Goal: Transaction & Acquisition: Download file/media

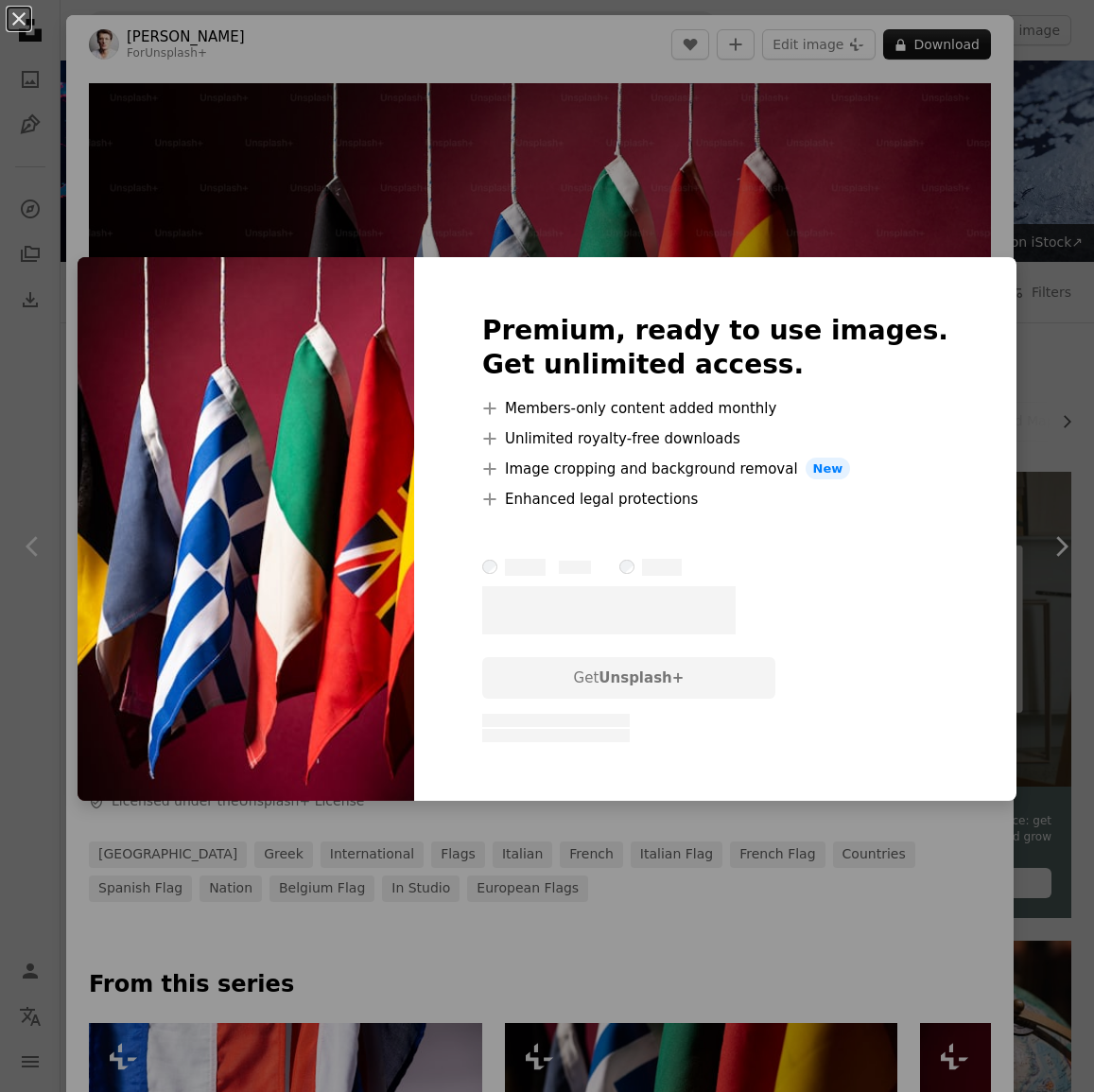
scroll to position [429, 0]
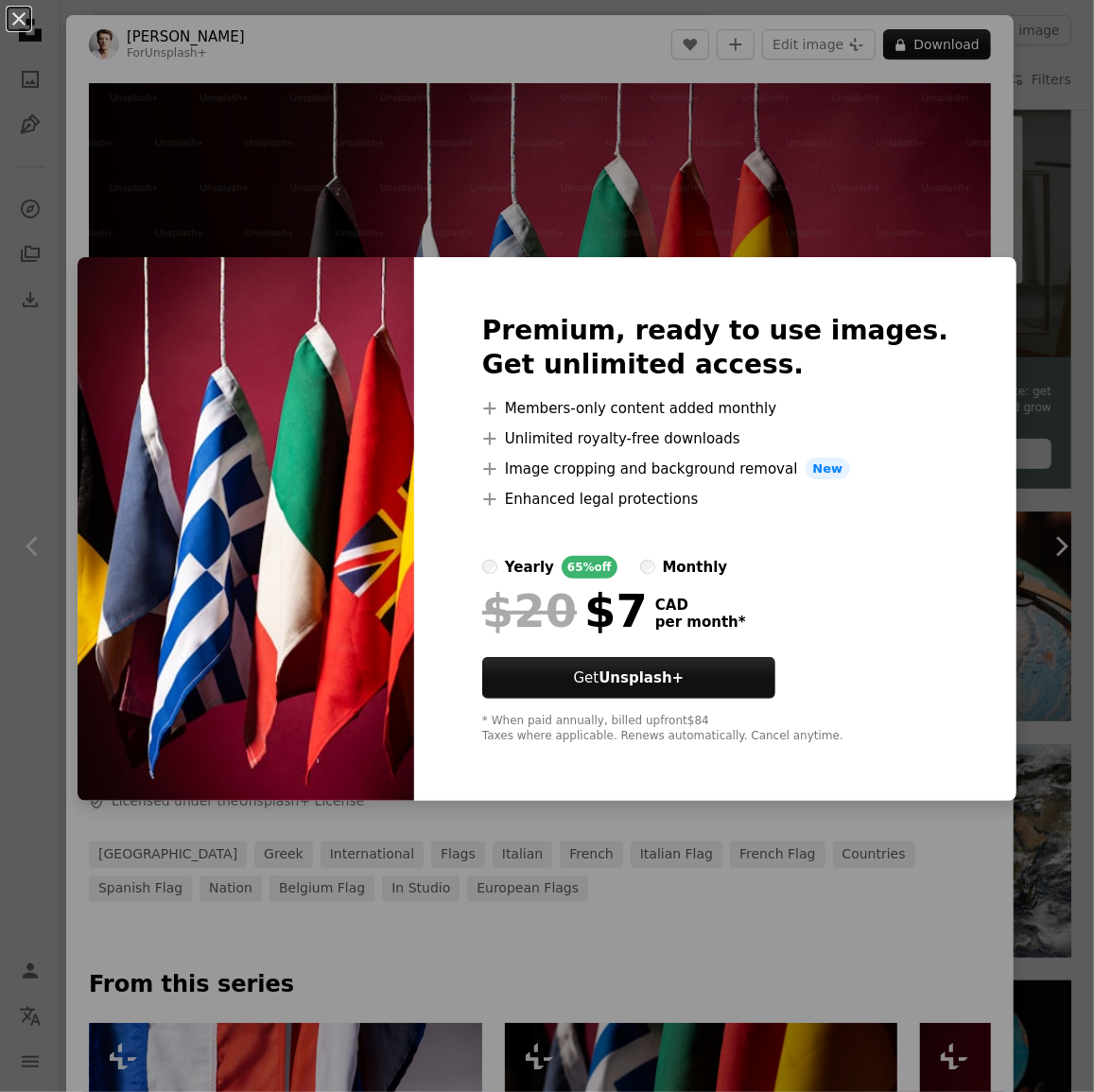
click at [1043, 192] on div "An X shape Premium, ready to use images. Get unlimited access. A plus sign Memb…" at bounding box center [547, 546] width 1094 height 1092
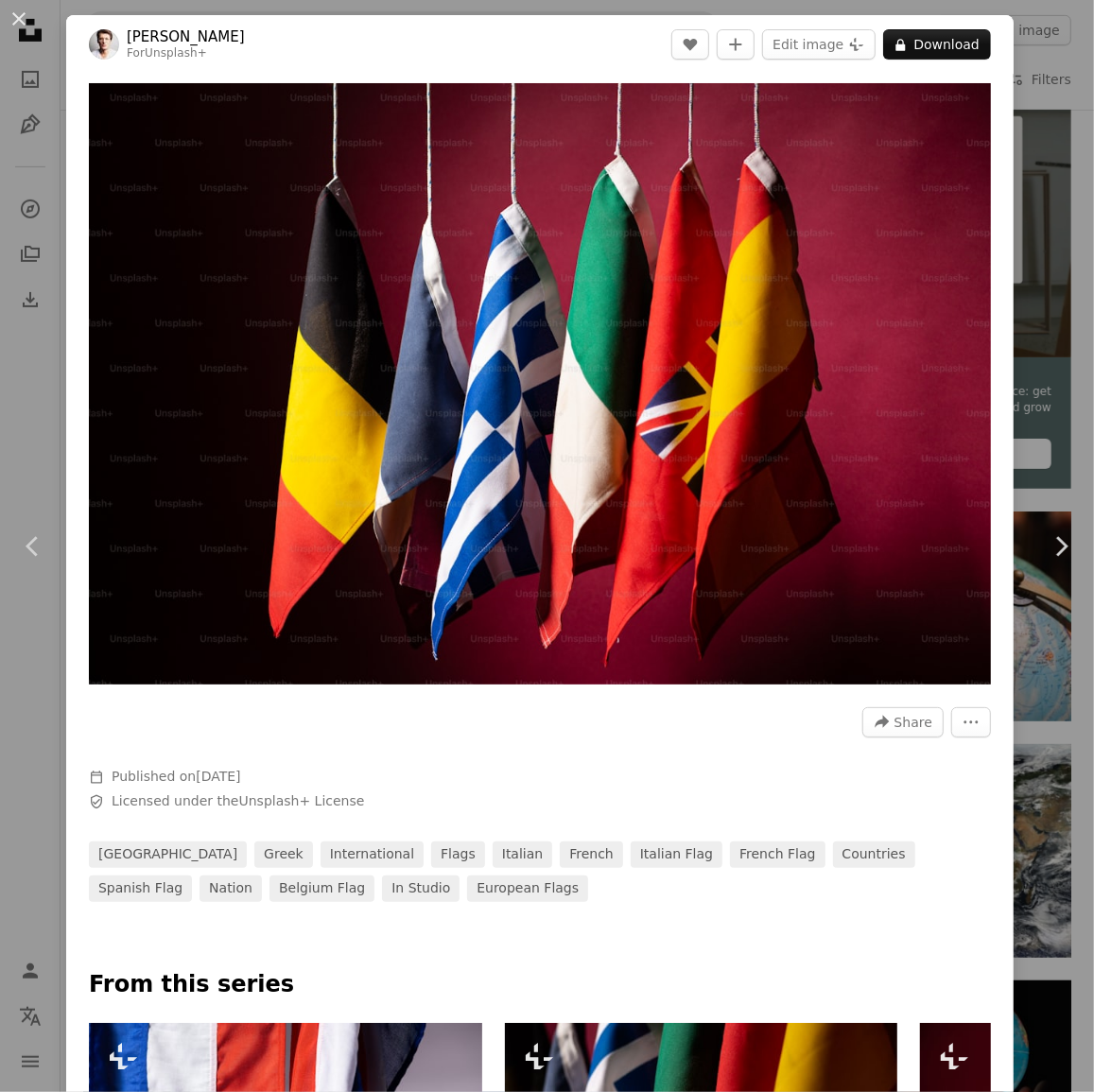
click at [1043, 192] on div "An X shape Chevron left Chevron right [PERSON_NAME] For Unsplash+ A heart A plu…" at bounding box center [547, 546] width 1094 height 1092
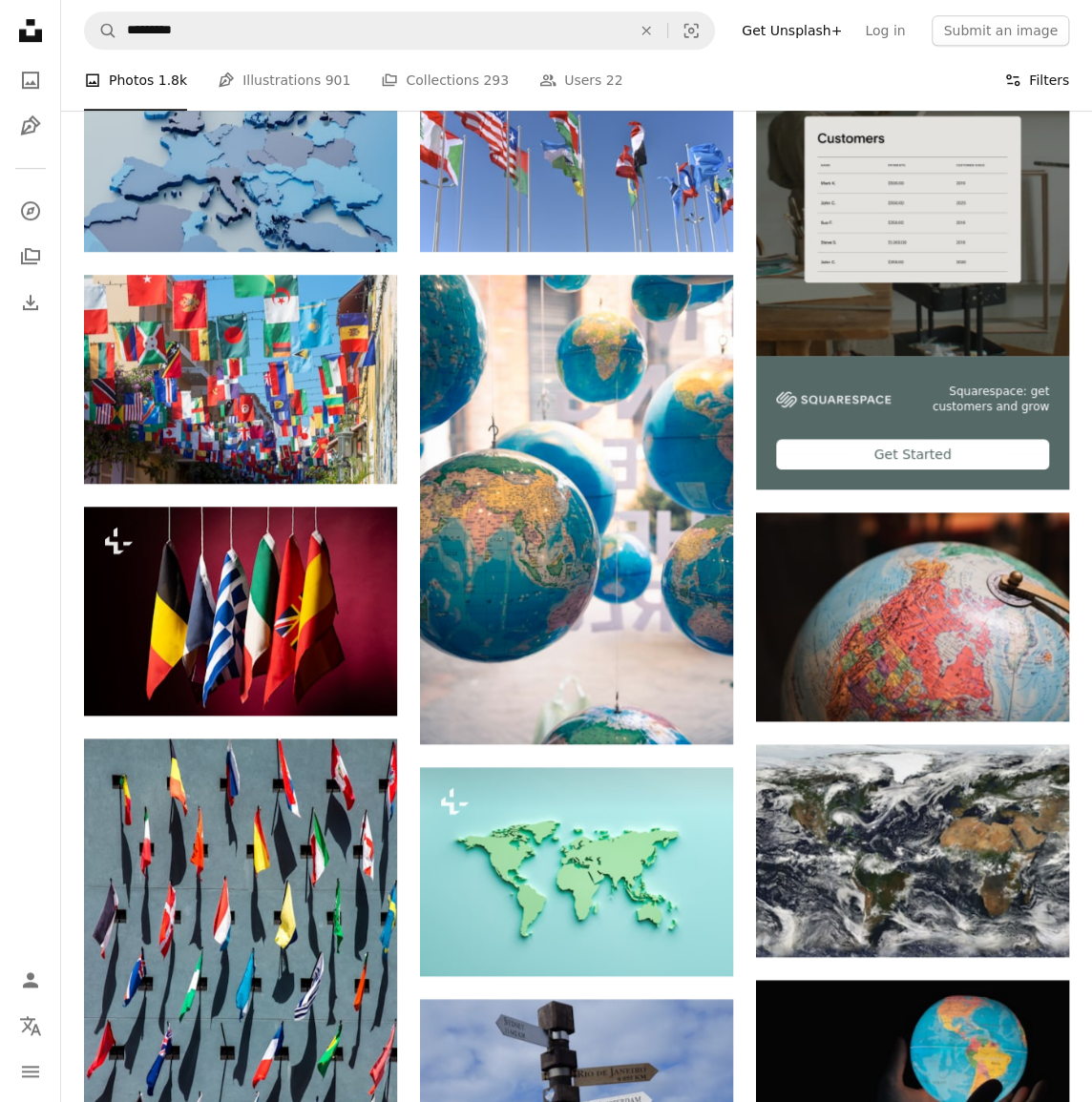
click at [1036, 99] on button "Filters Filters" at bounding box center [1037, 80] width 65 height 61
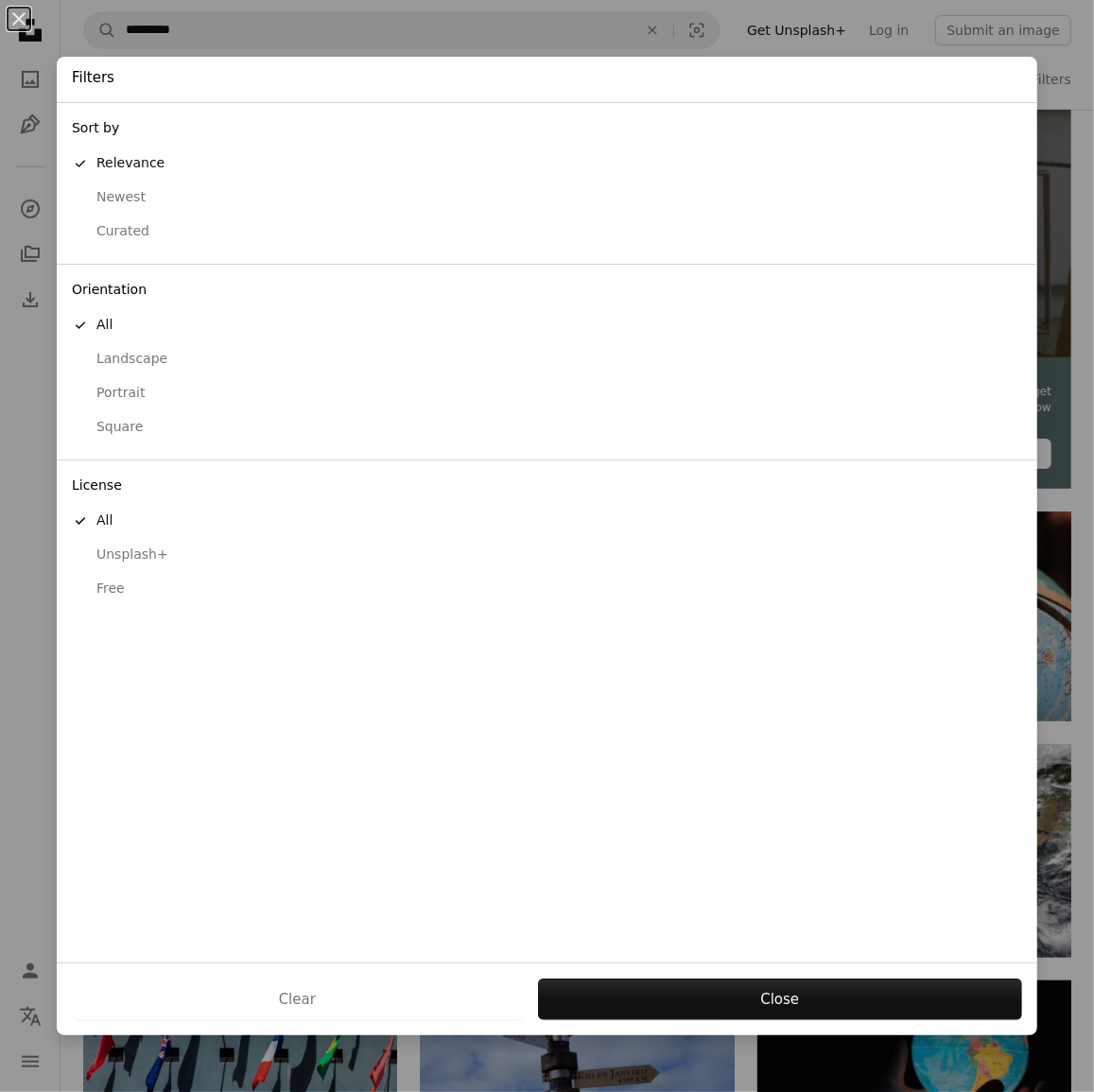
click at [79, 585] on div "button" at bounding box center [80, 589] width 17 height 17
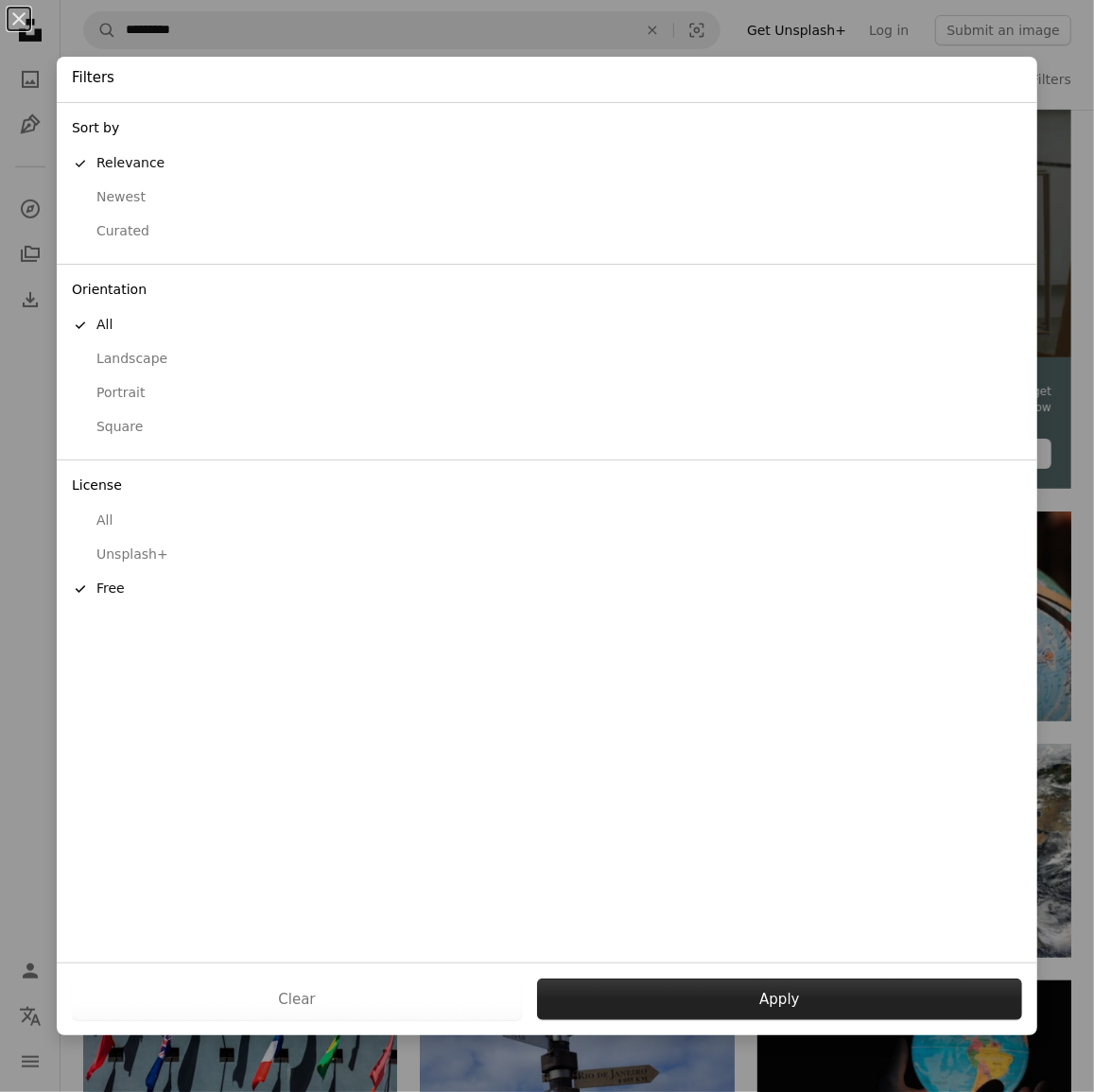
click at [798, 992] on button "Apply" at bounding box center [780, 999] width 486 height 42
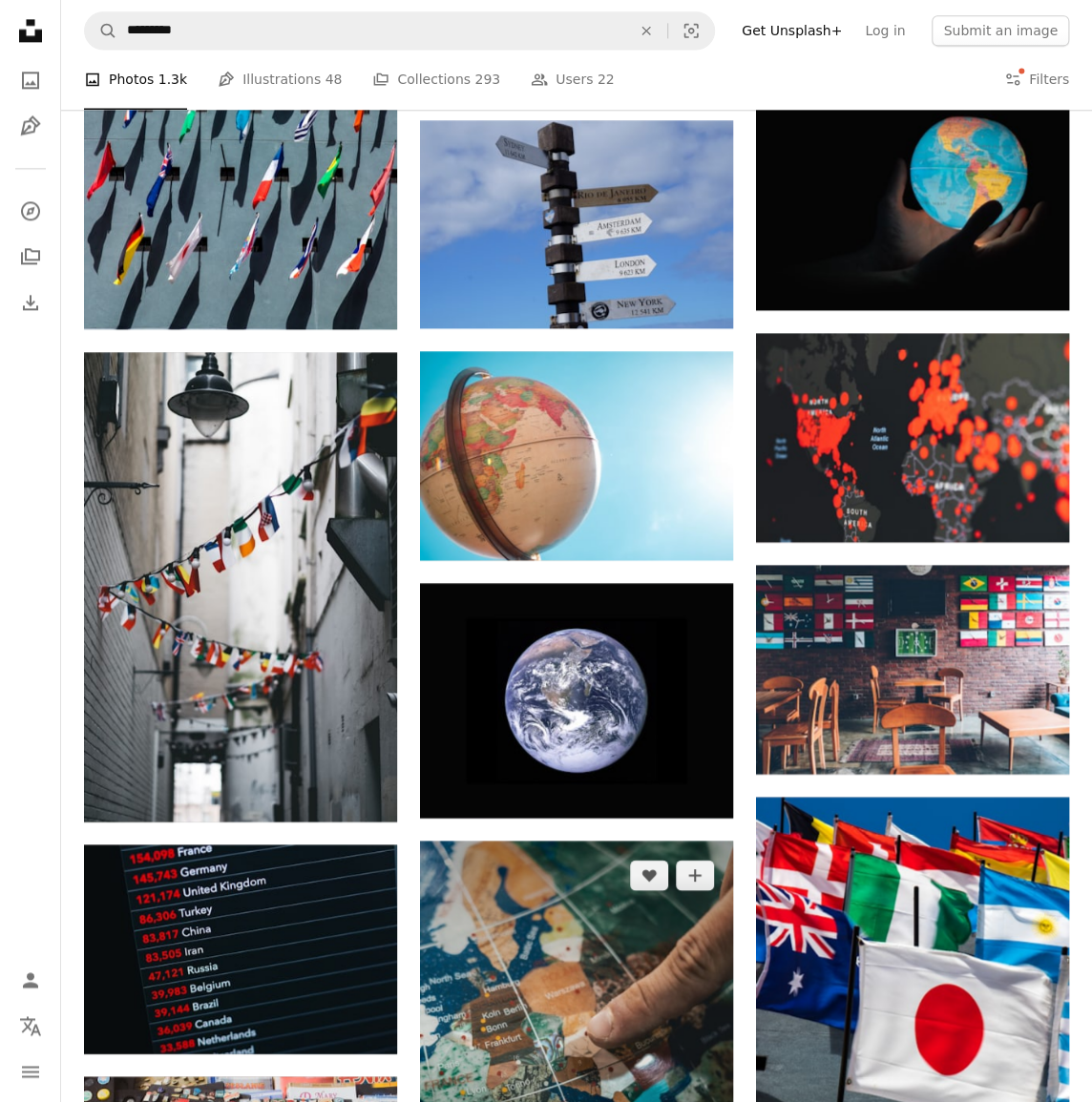
scroll to position [1156, 0]
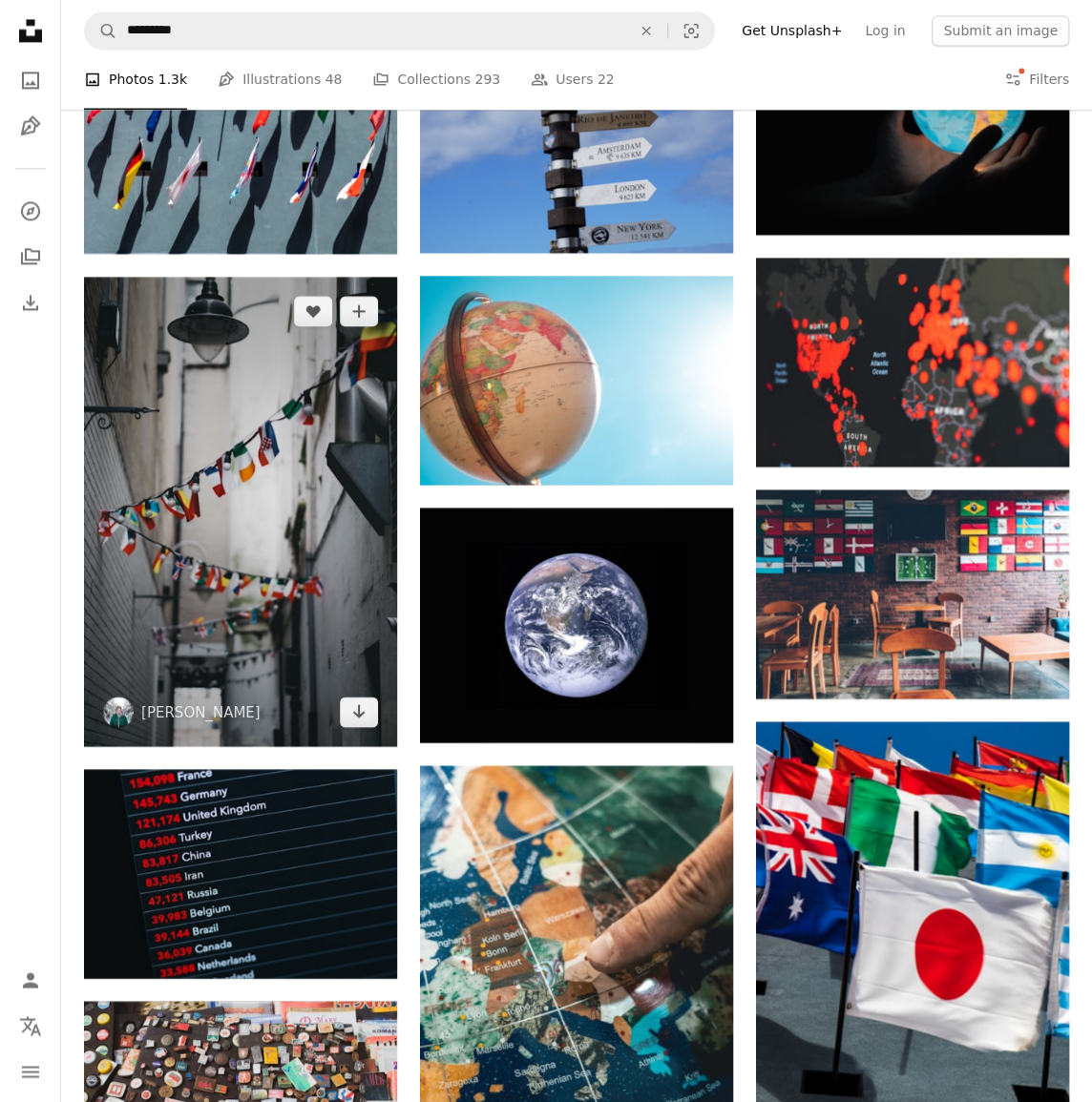
click at [316, 584] on img at bounding box center [240, 511] width 313 height 469
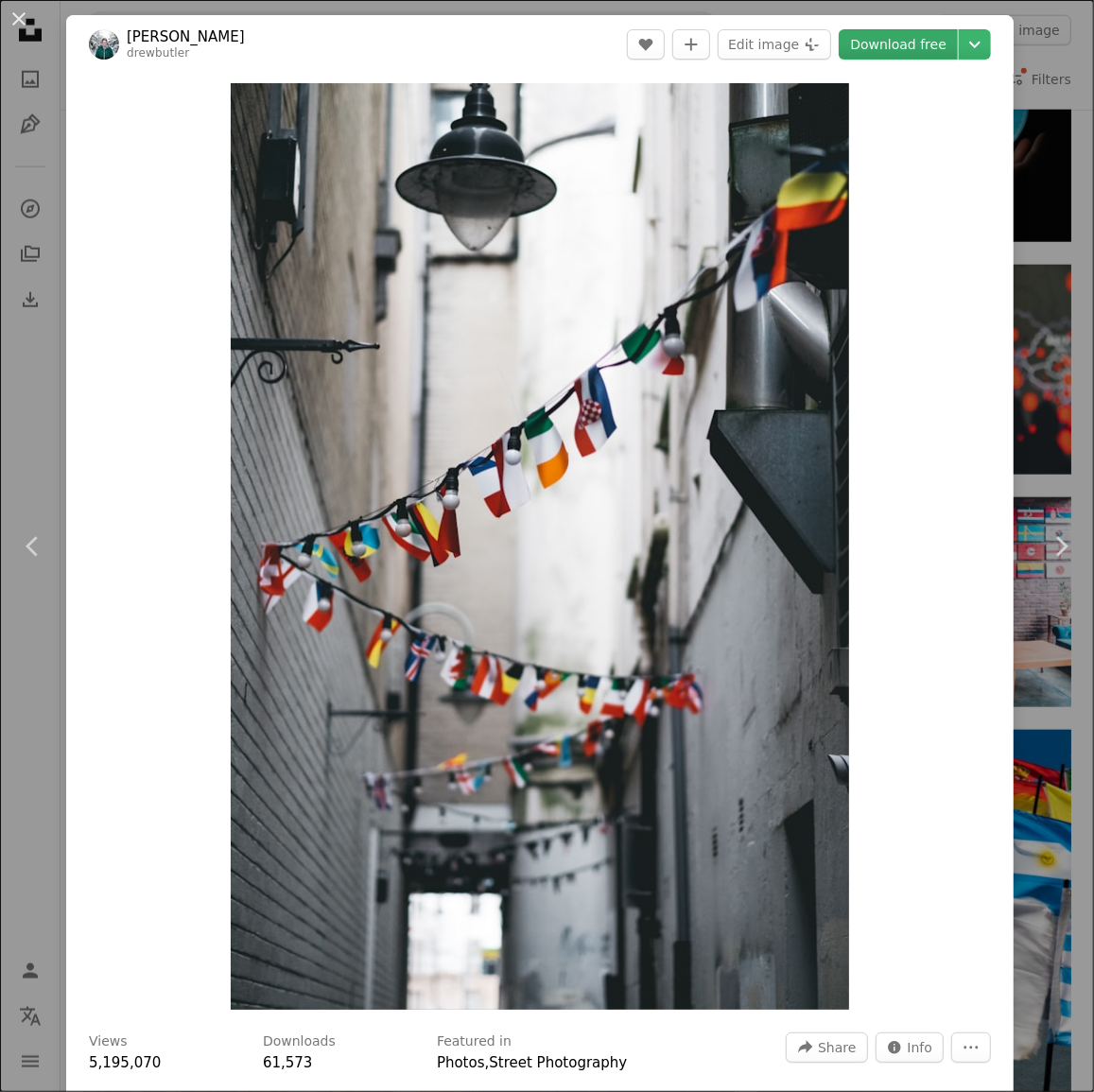
click at [918, 40] on link "Download free" at bounding box center [898, 44] width 119 height 30
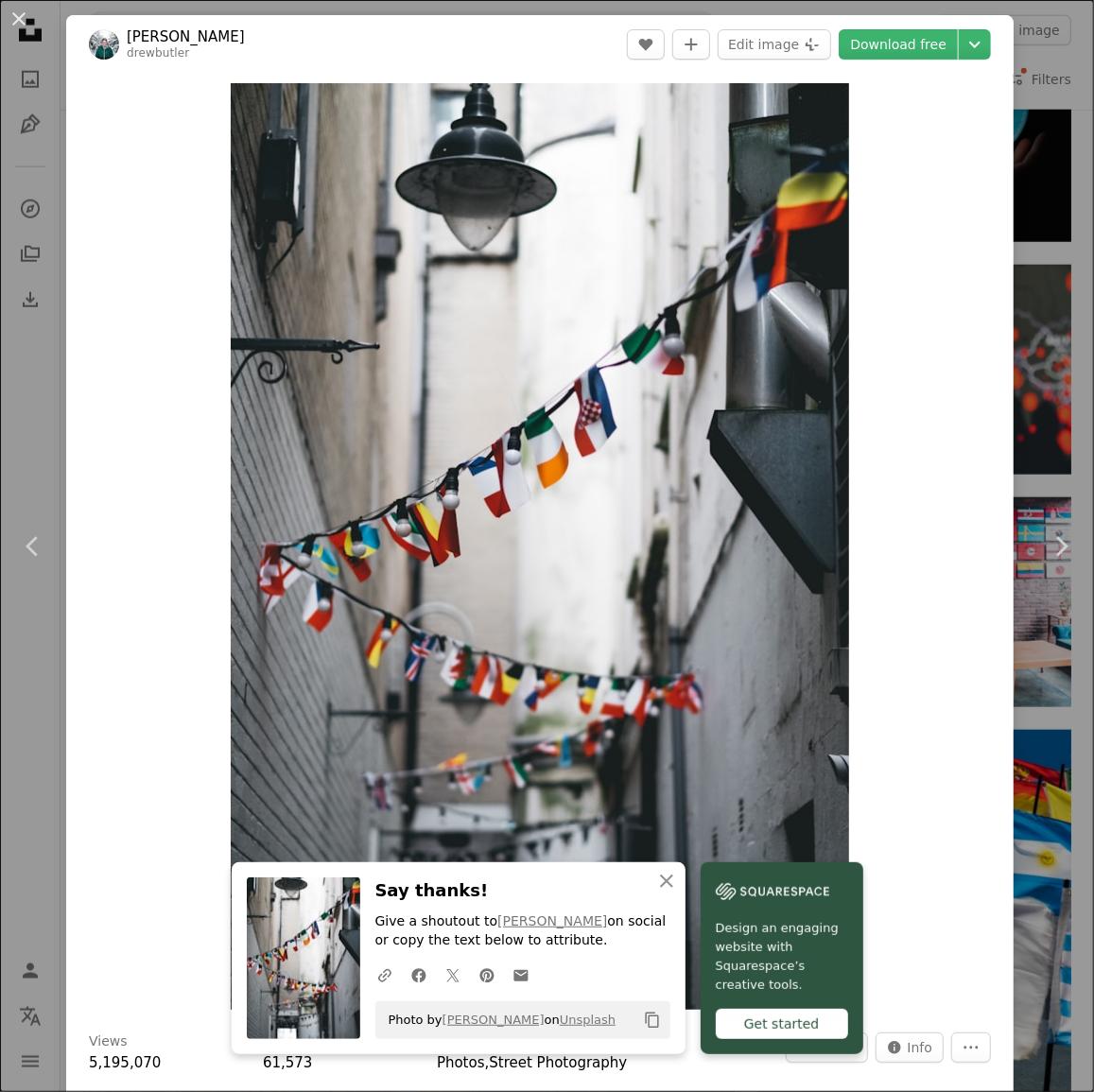
click at [1042, 78] on div "An X shape Chevron left Chevron right [PERSON_NAME] drewbutler A heart A plus s…" at bounding box center [547, 546] width 1094 height 1092
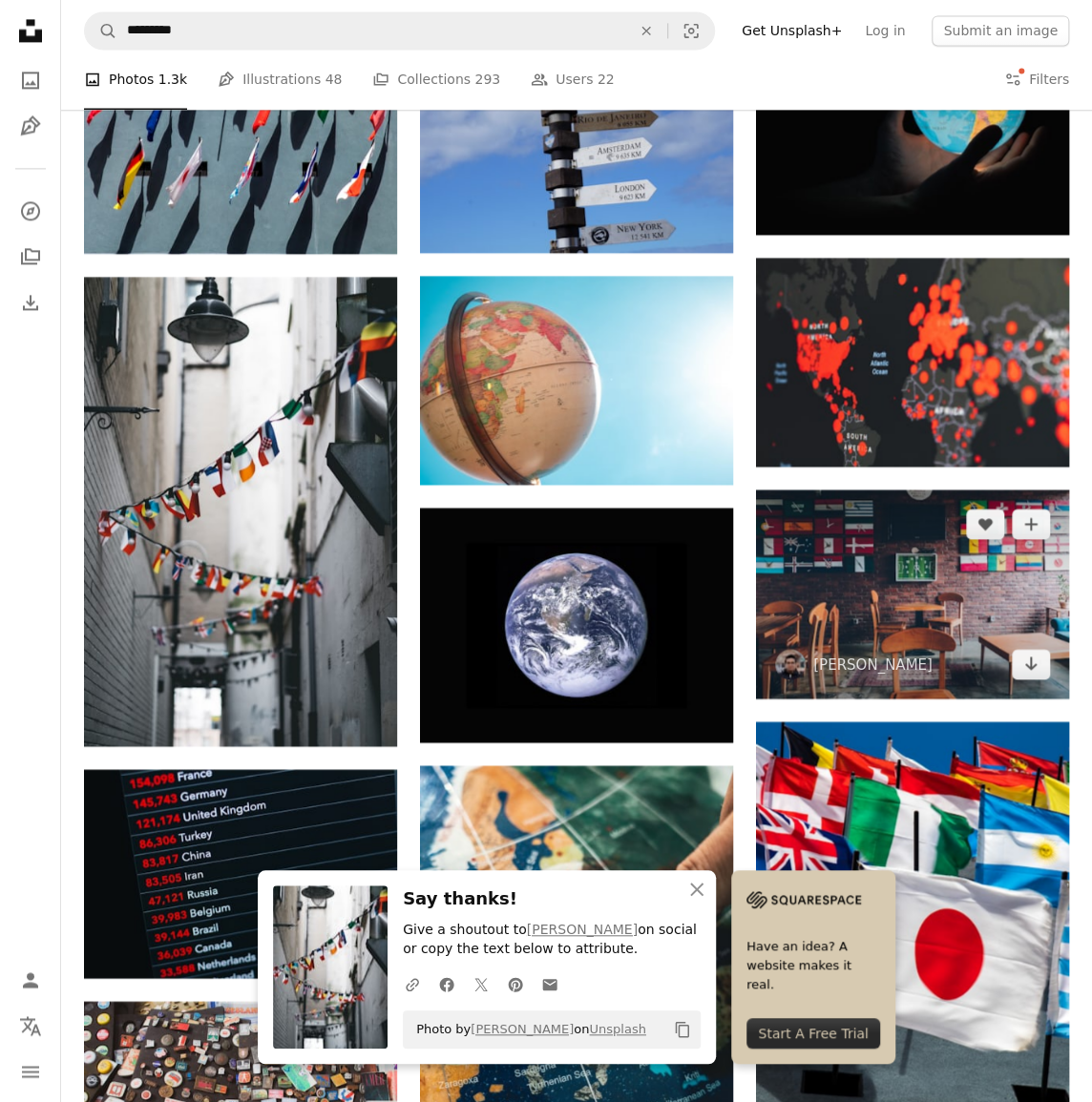
click at [910, 559] on img at bounding box center [912, 594] width 313 height 209
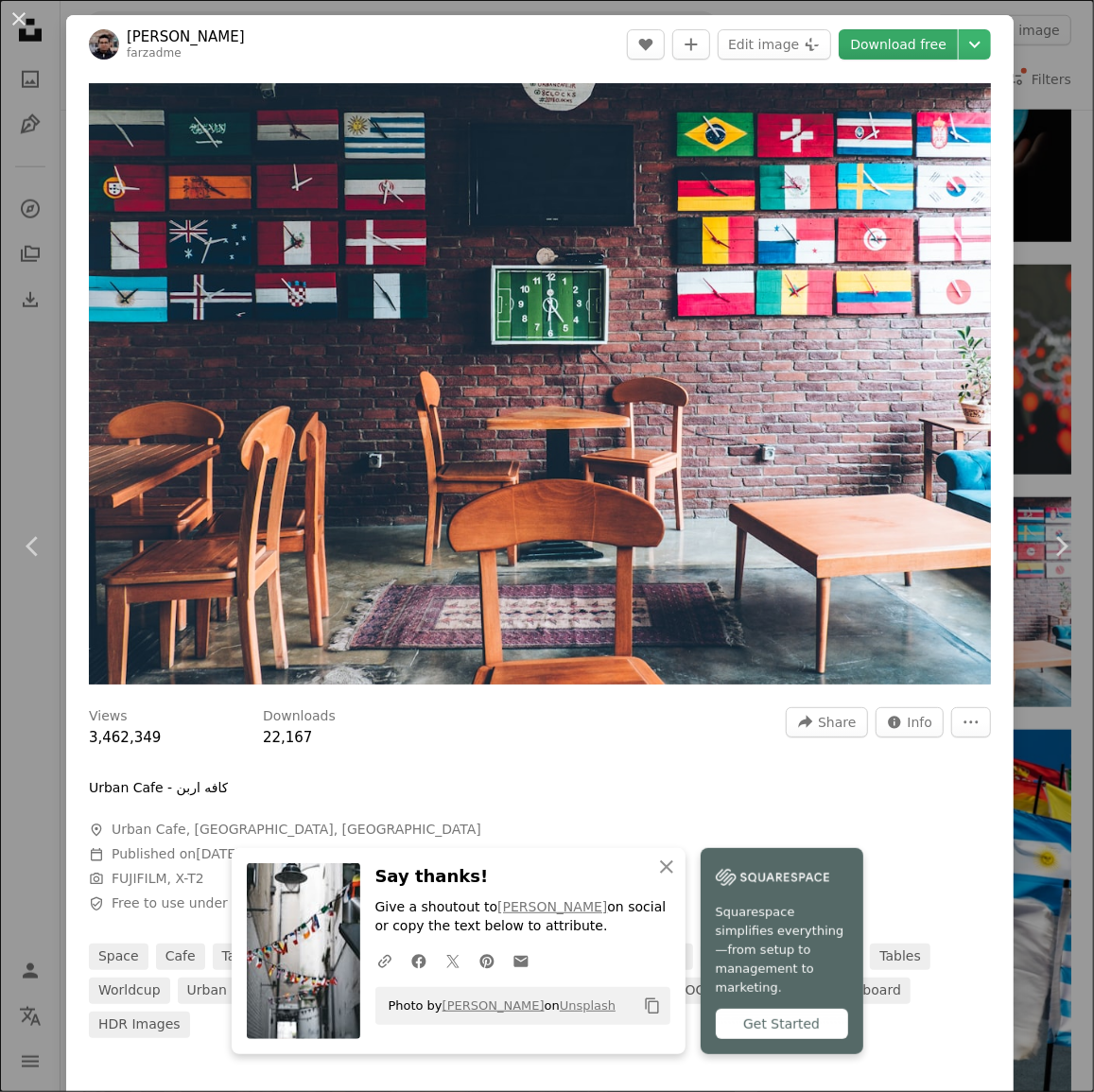
click at [905, 39] on link "Download free" at bounding box center [898, 44] width 119 height 30
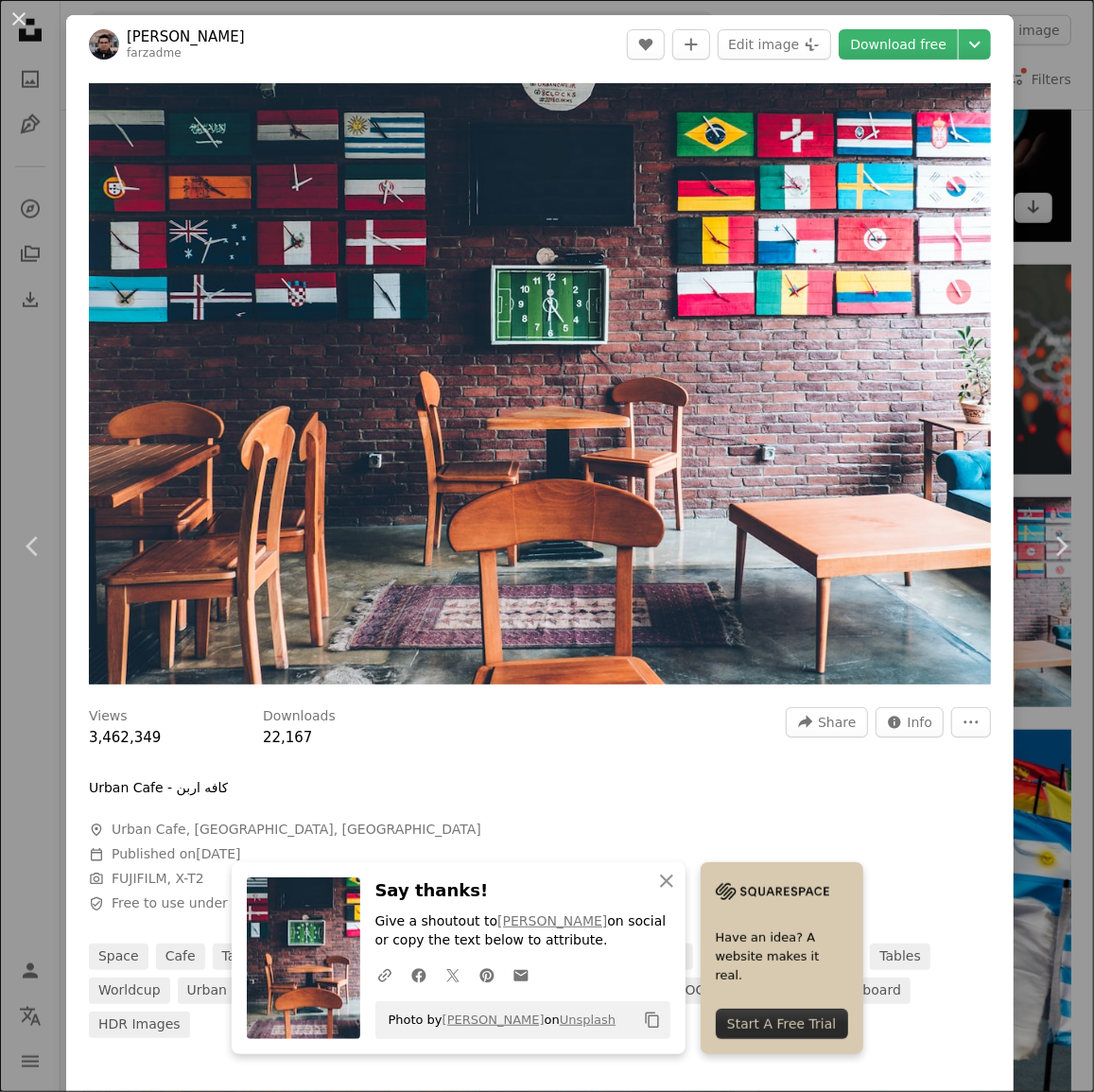
click at [1032, 119] on div "An X shape Chevron left Chevron right [PERSON_NAME] farzadme A heart A plus sig…" at bounding box center [547, 546] width 1094 height 1092
